Goal: Task Accomplishment & Management: Manage account settings

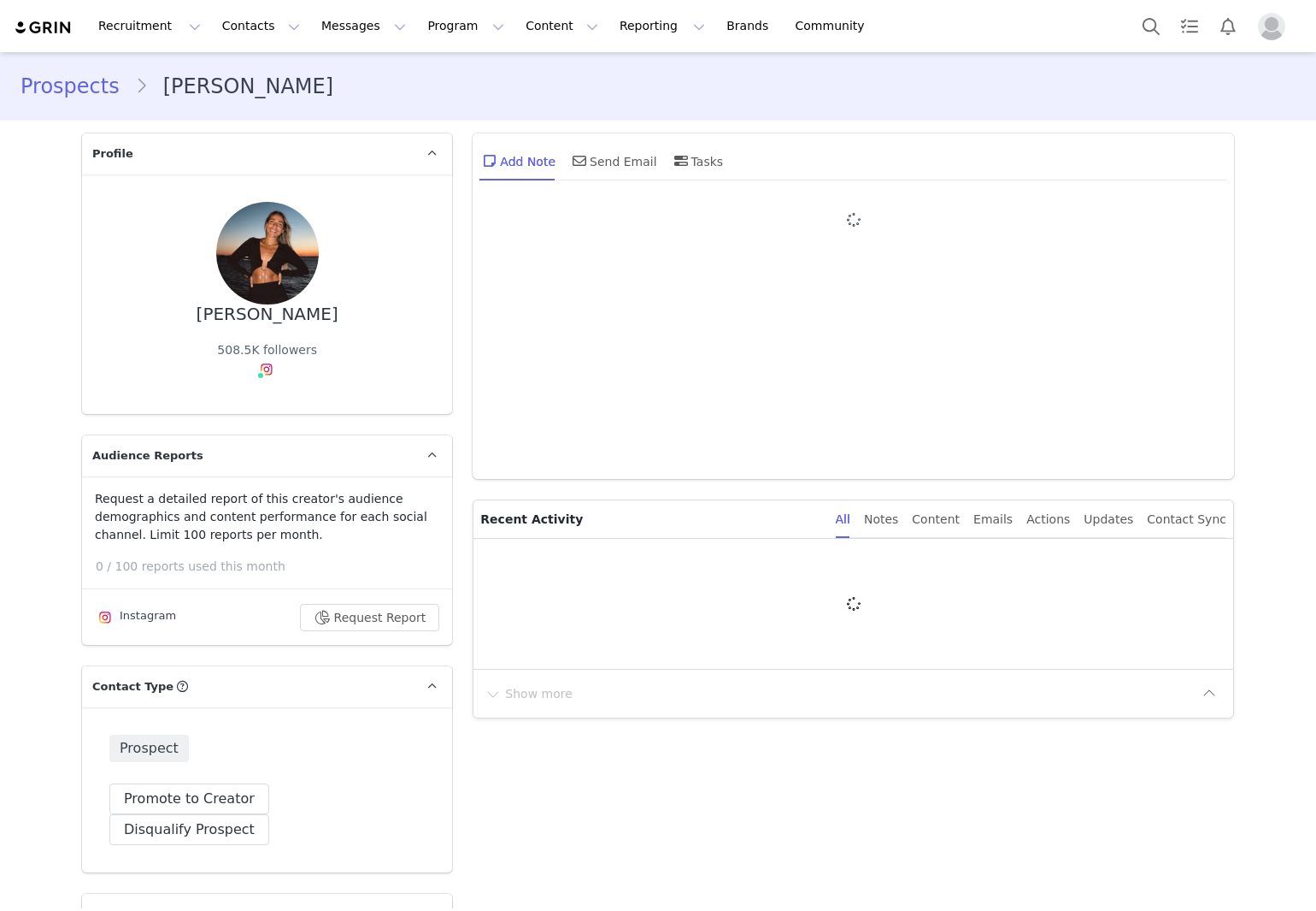
type input "+1 ([GEOGRAPHIC_DATA])"
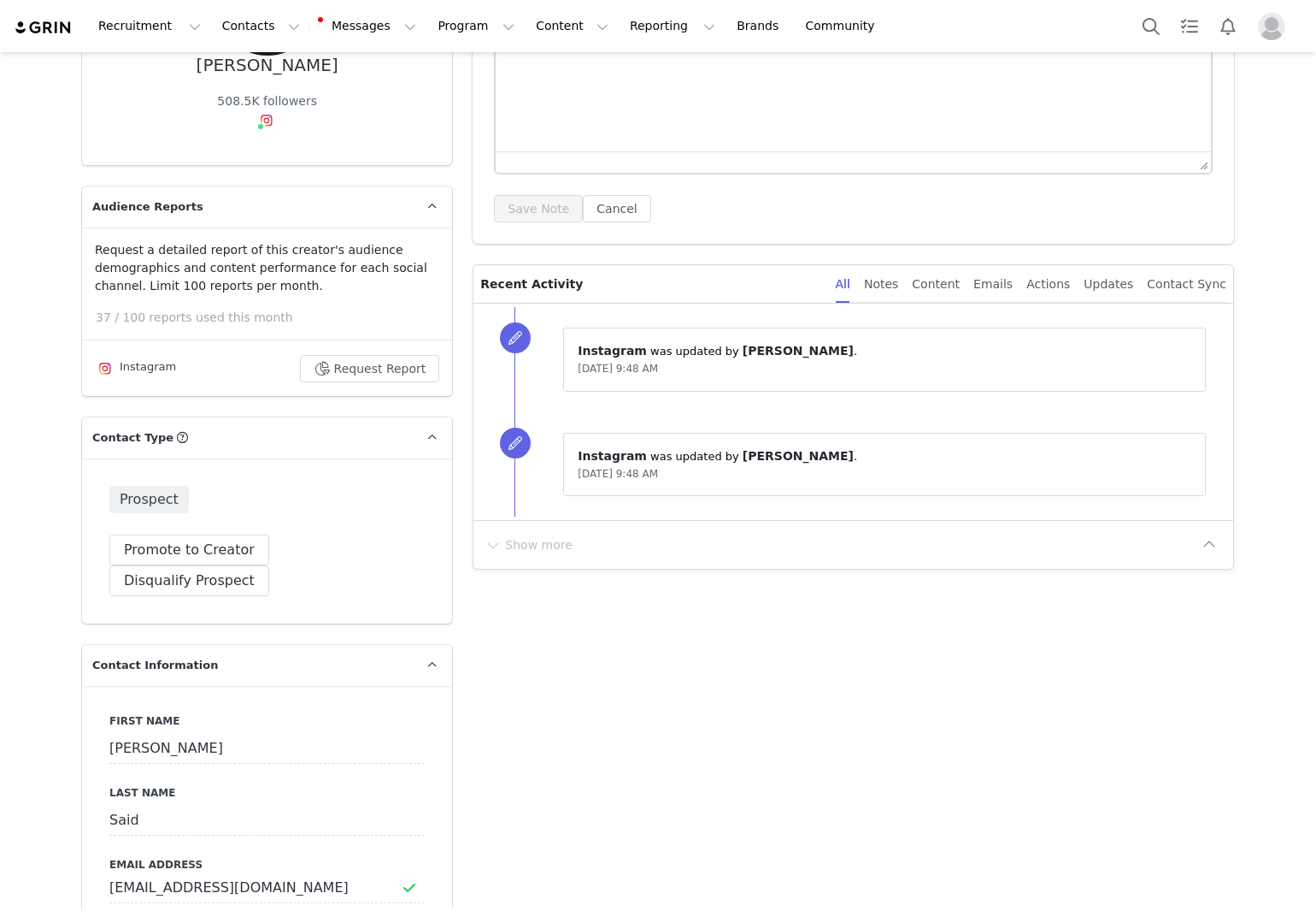
scroll to position [257, 0]
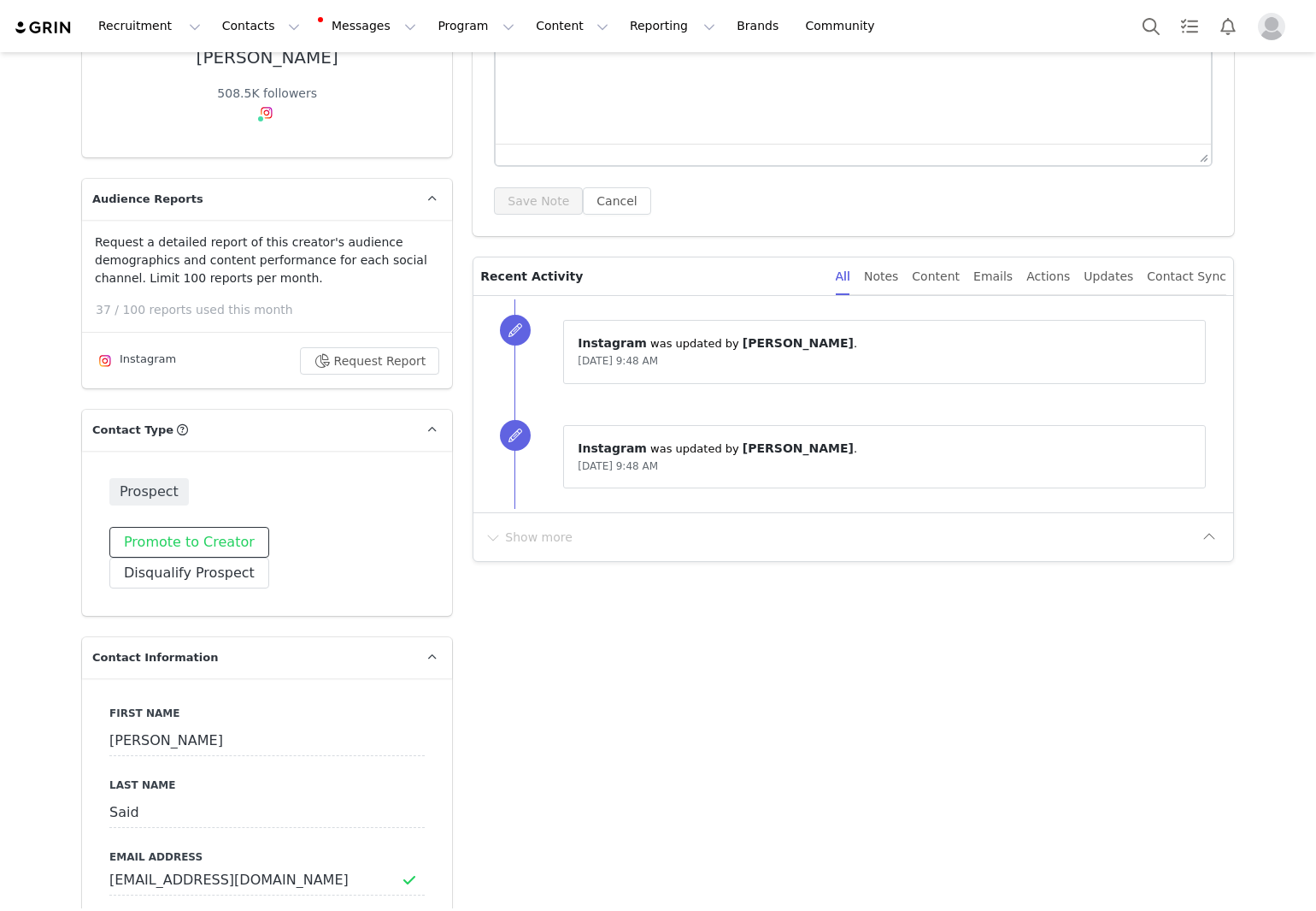
click at [225, 547] on button "Promote to Creator" at bounding box center [190, 541] width 160 height 31
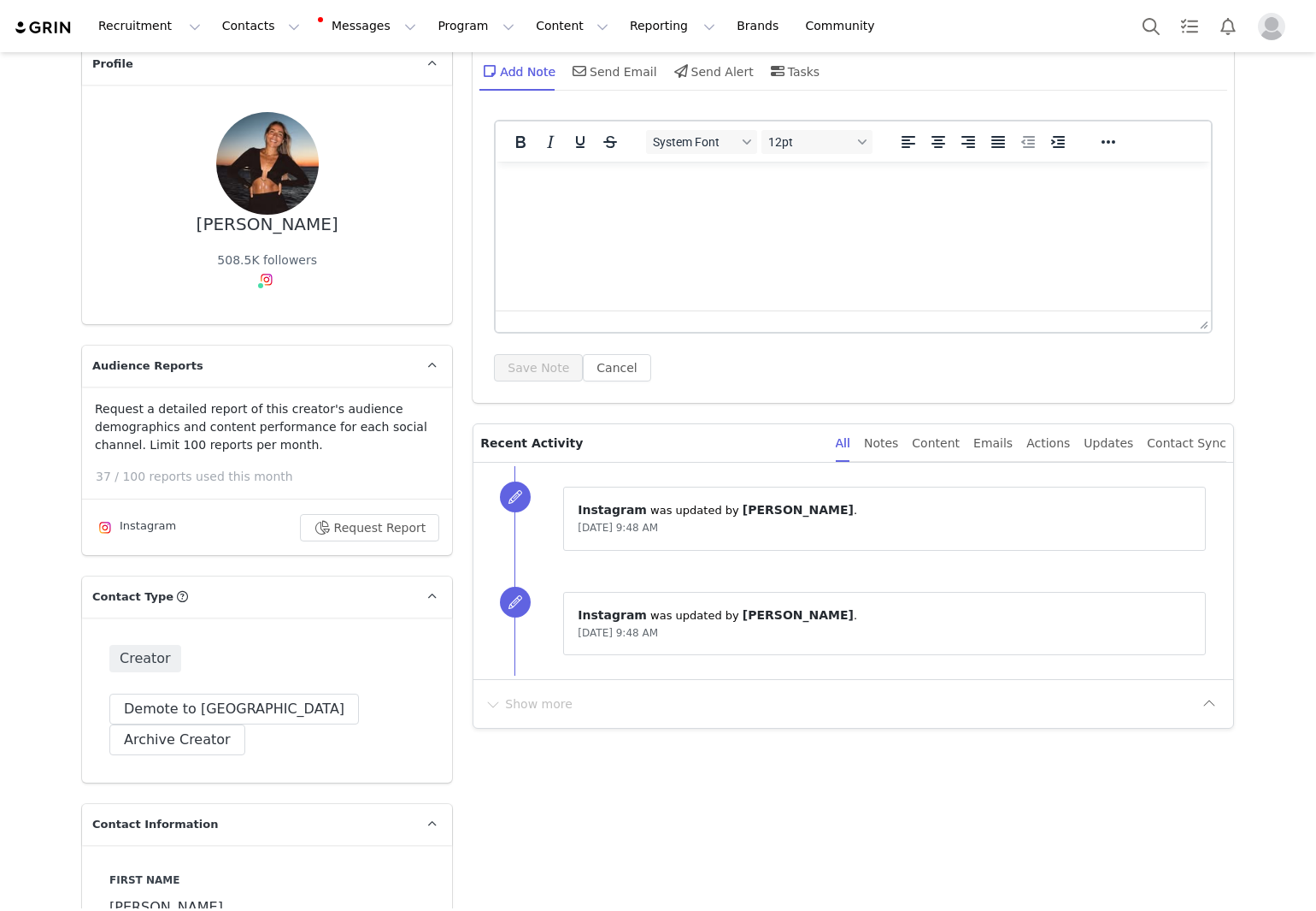
scroll to position [86, 0]
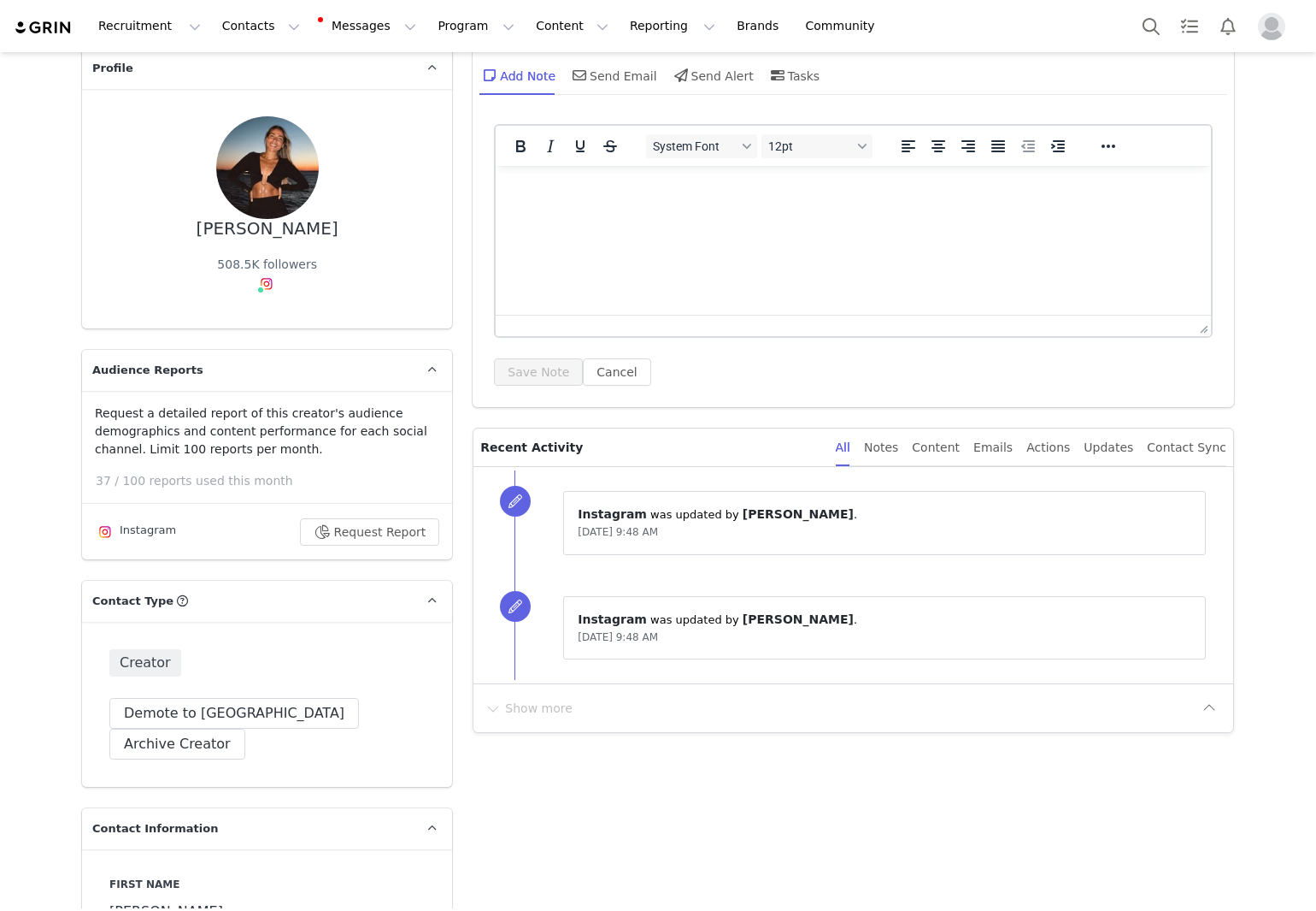
click at [709, 212] on html at bounding box center [854, 189] width 716 height 46
click at [526, 371] on button "Save Note" at bounding box center [538, 372] width 89 height 27
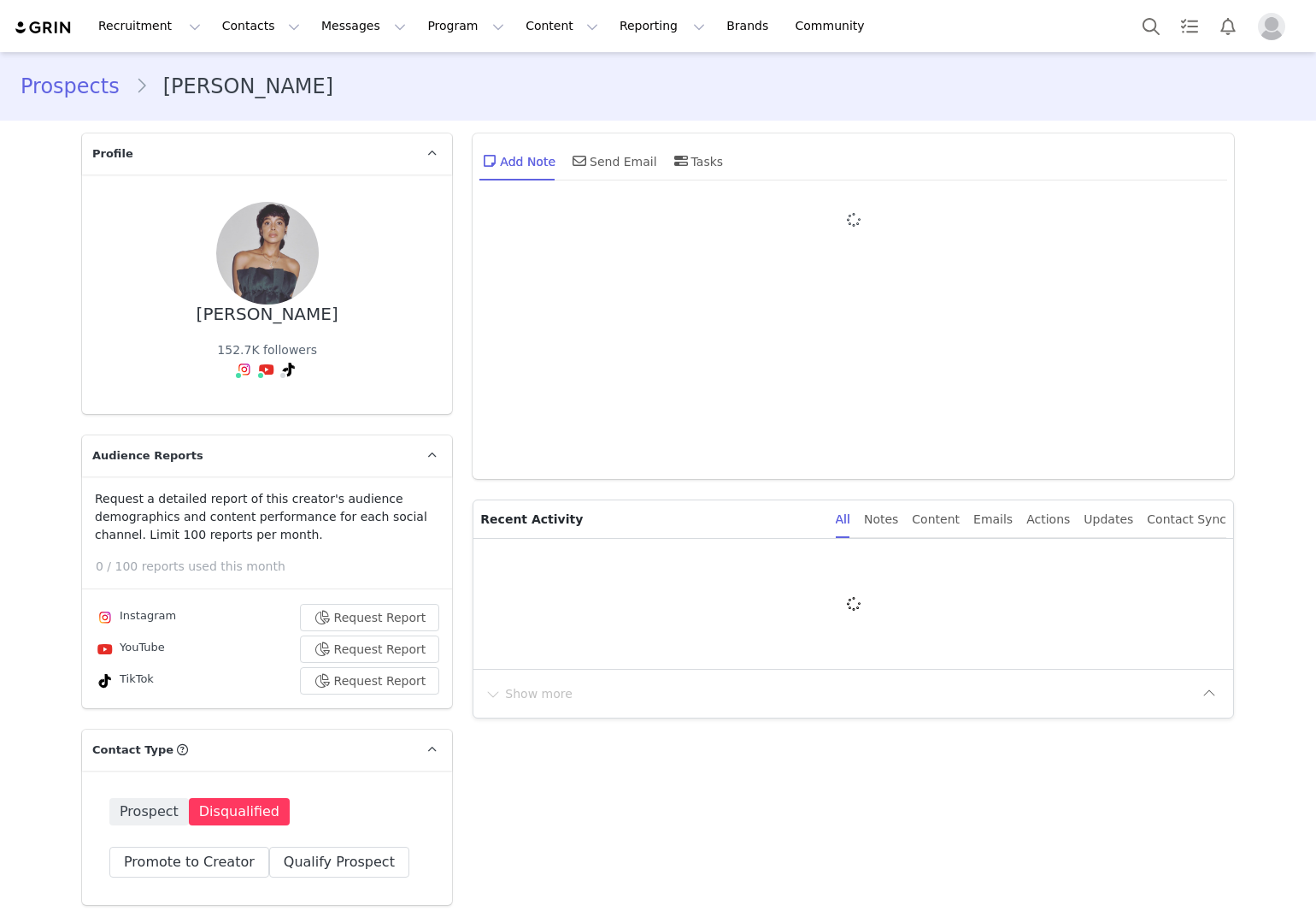
type input "+1 ([GEOGRAPHIC_DATA])"
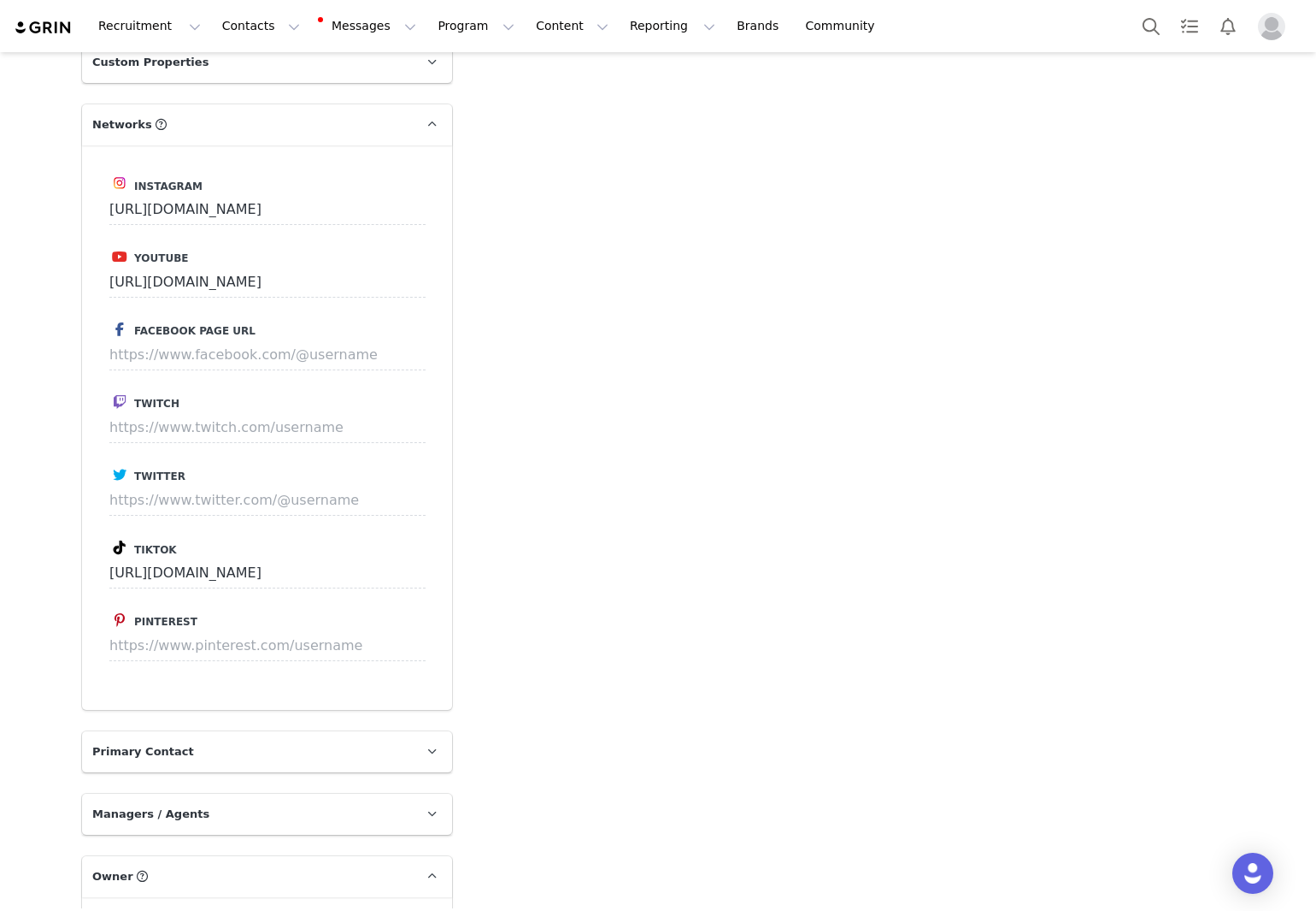
scroll to position [2053, 0]
